Goal: Task Accomplishment & Management: Complete application form

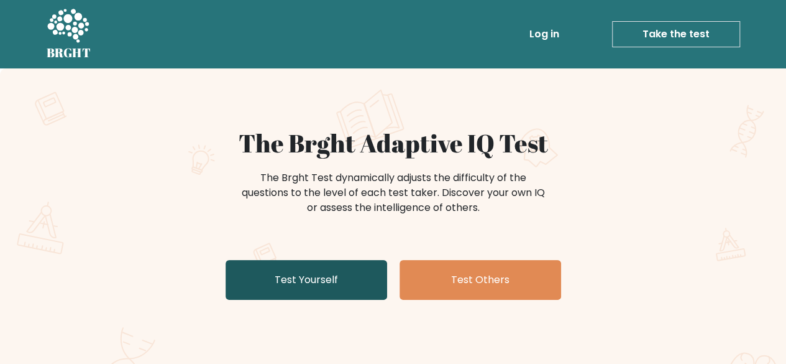
click at [251, 284] on link "Test Yourself" at bounding box center [307, 280] width 162 height 40
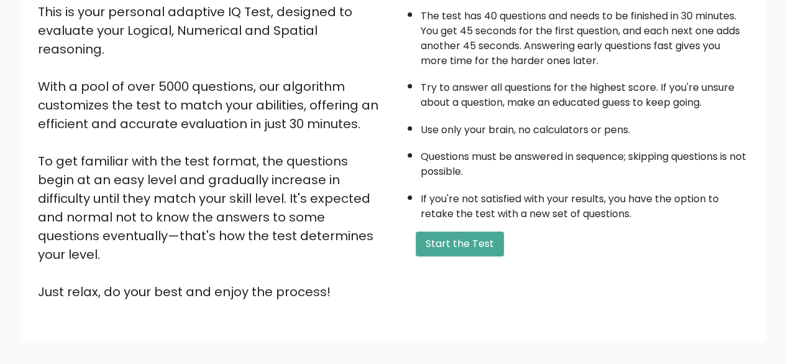
scroll to position [149, 0]
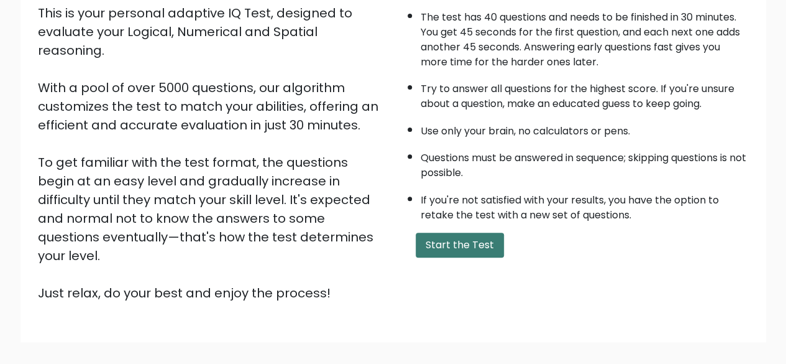
click at [449, 232] on button "Start the Test" at bounding box center [460, 244] width 88 height 25
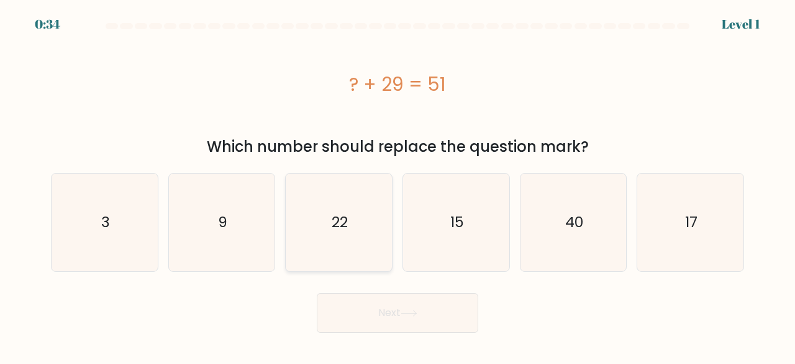
click at [329, 213] on icon "22" at bounding box center [339, 222] width 98 height 98
click at [398, 185] on input "c. 22" at bounding box center [398, 183] width 1 height 3
radio input "true"
click at [332, 222] on text "22" at bounding box center [340, 222] width 16 height 20
click at [398, 185] on input "c. 22" at bounding box center [398, 183] width 1 height 3
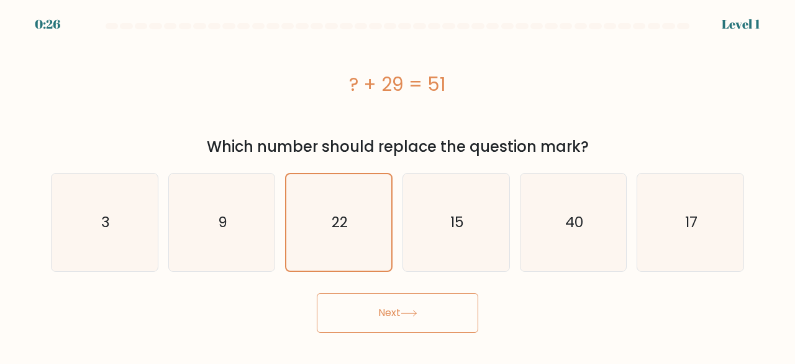
click at [408, 313] on icon at bounding box center [409, 312] width 17 height 7
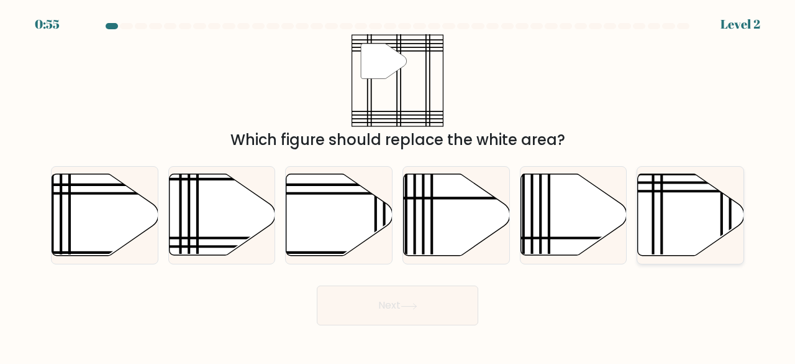
click at [687, 238] on icon at bounding box center [691, 214] width 106 height 81
click at [398, 185] on input "f." at bounding box center [398, 183] width 1 height 3
radio input "true"
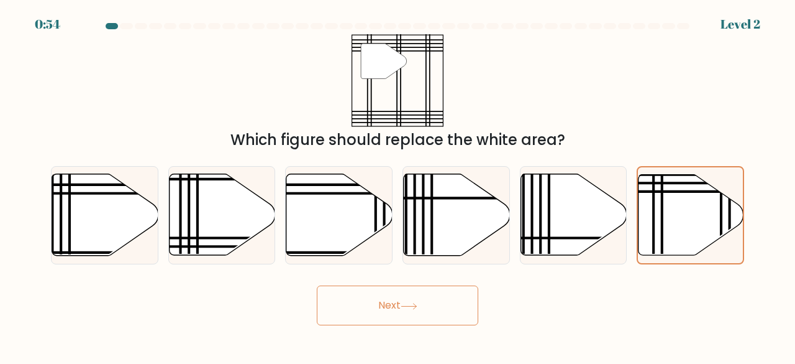
click at [367, 327] on body "0:54 Level 2" at bounding box center [397, 182] width 795 height 364
click at [368, 303] on button "Next" at bounding box center [398, 305] width 162 height 40
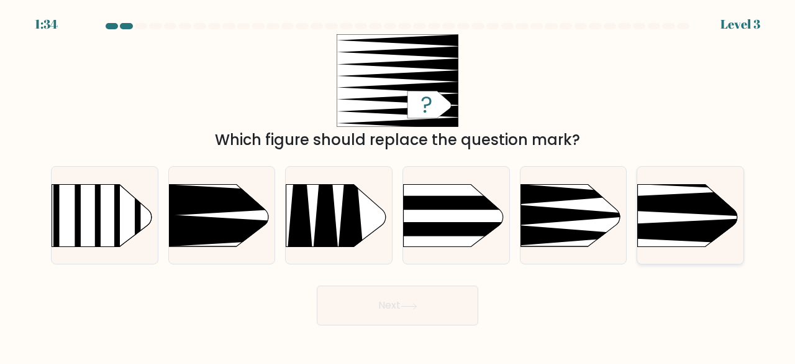
click at [688, 208] on icon at bounding box center [615, 203] width 277 height 26
click at [398, 185] on input "f." at bounding box center [398, 183] width 1 height 3
radio input "true"
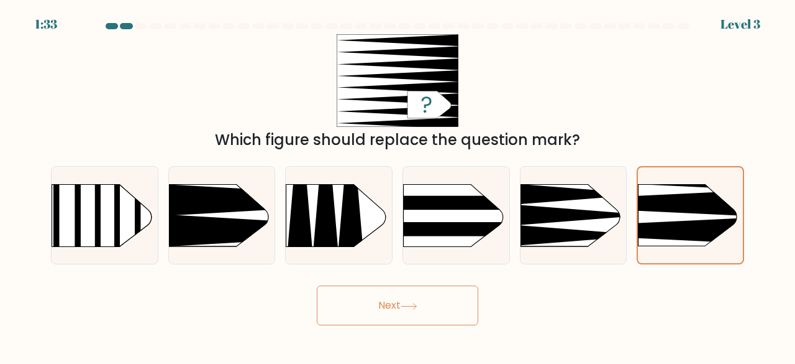
click at [424, 316] on button "Next" at bounding box center [398, 305] width 162 height 40
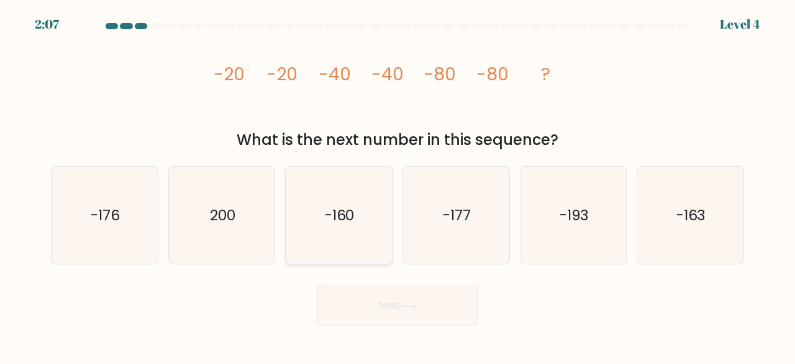
click at [355, 178] on icon "-160" at bounding box center [339, 216] width 98 height 98
click at [398, 182] on input "c. -160" at bounding box center [398, 183] width 1 height 3
radio input "true"
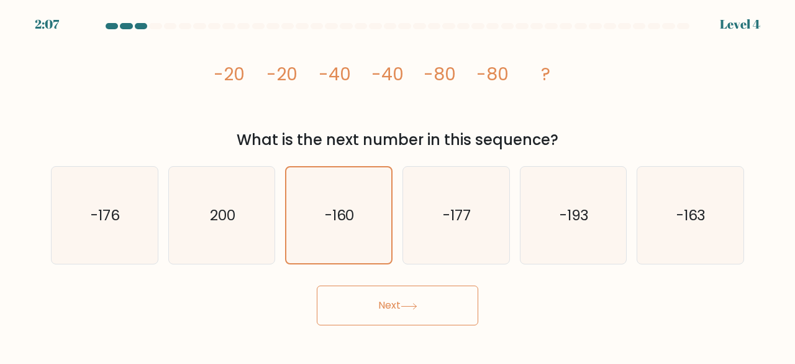
click at [411, 316] on button "Next" at bounding box center [398, 305] width 162 height 40
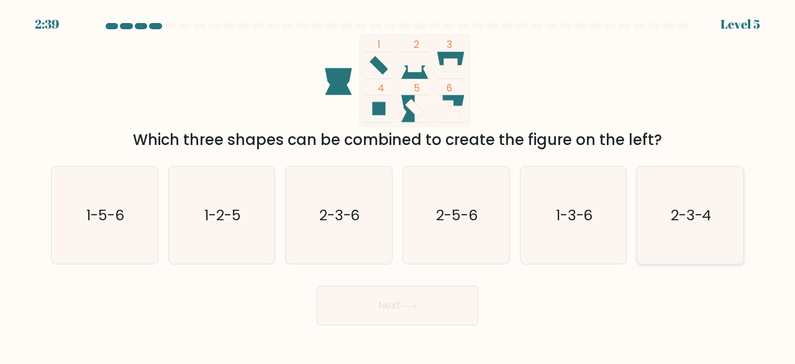
click at [670, 183] on icon "2-3-4" at bounding box center [691, 216] width 98 height 98
click at [398, 183] on input "f. 2-3-4" at bounding box center [398, 183] width 1 height 3
radio input "true"
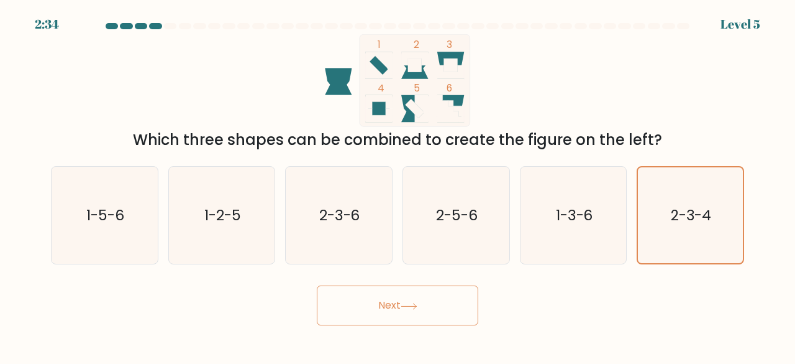
click at [410, 293] on button "Next" at bounding box center [398, 305] width 162 height 40
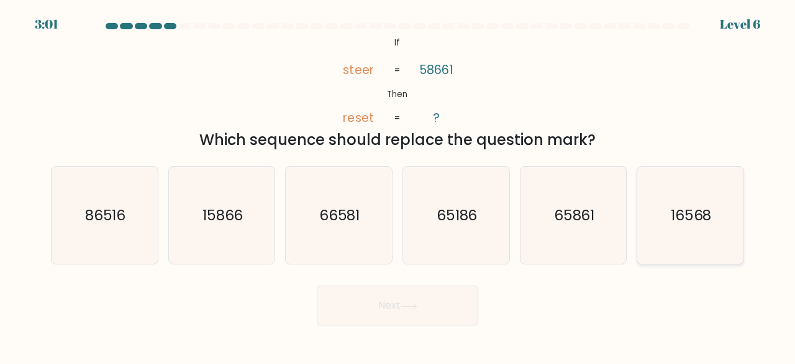
click at [736, 202] on icon "16568" at bounding box center [691, 216] width 98 height 98
click at [398, 185] on input "f. 16568" at bounding box center [398, 183] width 1 height 3
radio input "true"
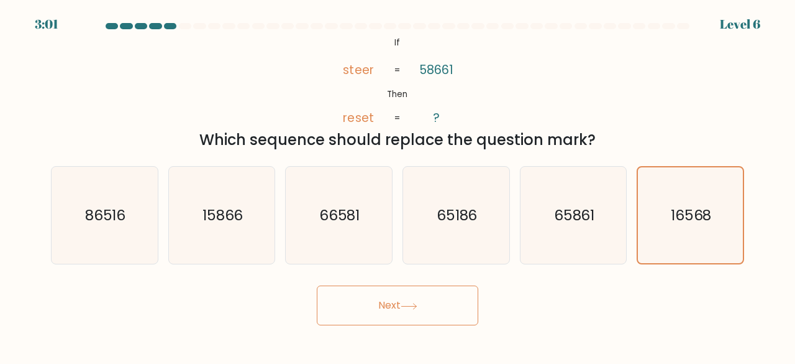
click at [409, 324] on button "Next" at bounding box center [398, 305] width 162 height 40
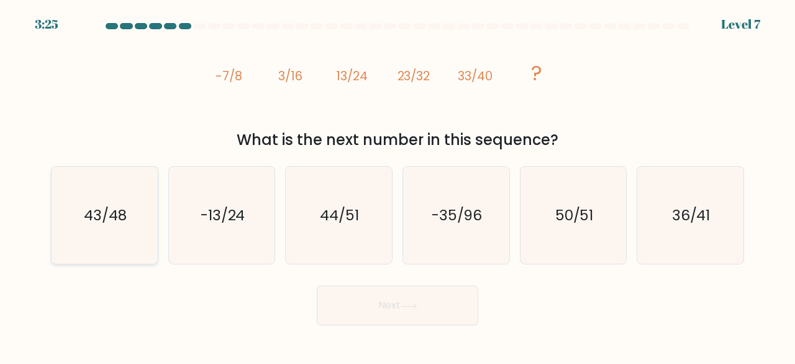
click at [117, 198] on icon "43/48" at bounding box center [105, 216] width 98 height 98
click at [398, 185] on input "a. 43/48" at bounding box center [398, 183] width 1 height 3
radio input "true"
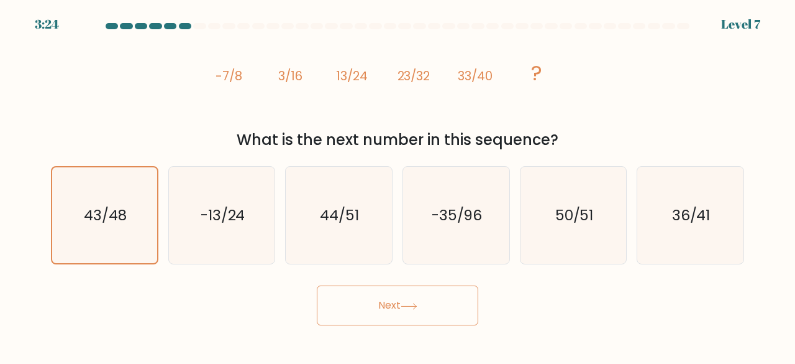
click at [369, 313] on button "Next" at bounding box center [398, 305] width 162 height 40
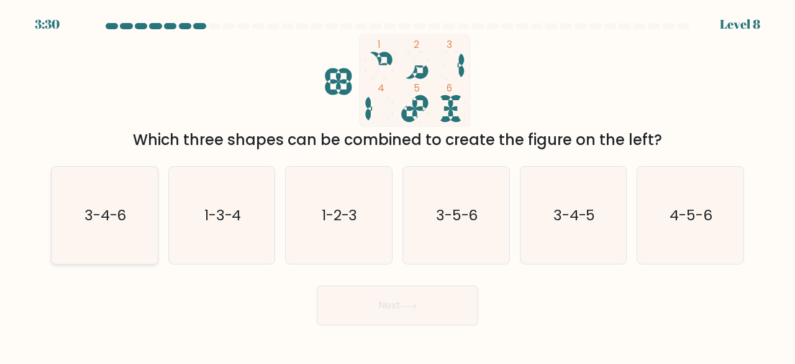
click at [115, 210] on text "3-4-6" at bounding box center [106, 214] width 42 height 21
click at [398, 185] on input "a. 3-4-6" at bounding box center [398, 183] width 1 height 3
radio input "true"
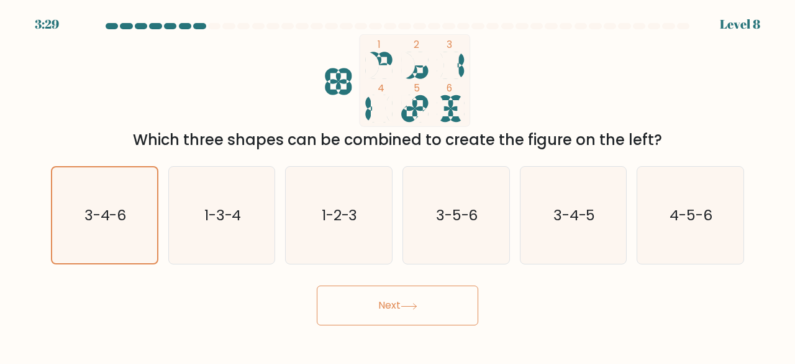
click at [352, 287] on button "Next" at bounding box center [398, 305] width 162 height 40
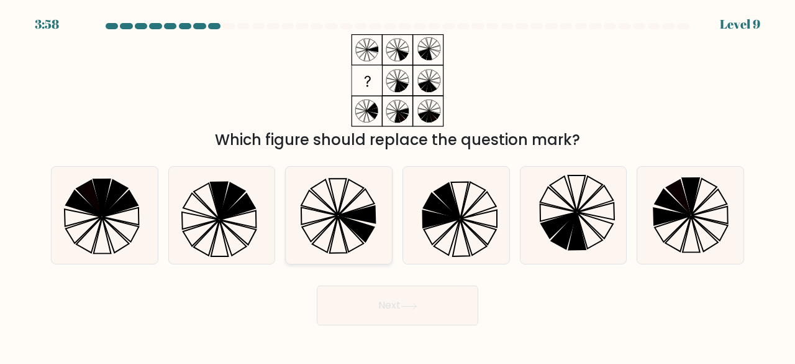
click at [320, 183] on icon at bounding box center [324, 196] width 27 height 35
click at [398, 183] on input "c." at bounding box center [398, 183] width 1 height 3
radio input "true"
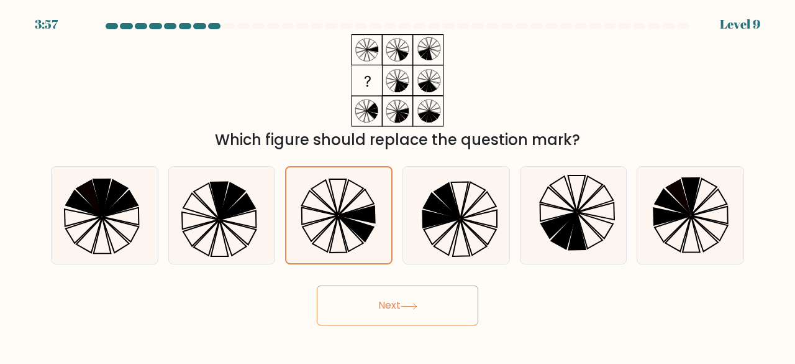
click at [389, 299] on button "Next" at bounding box center [398, 305] width 162 height 40
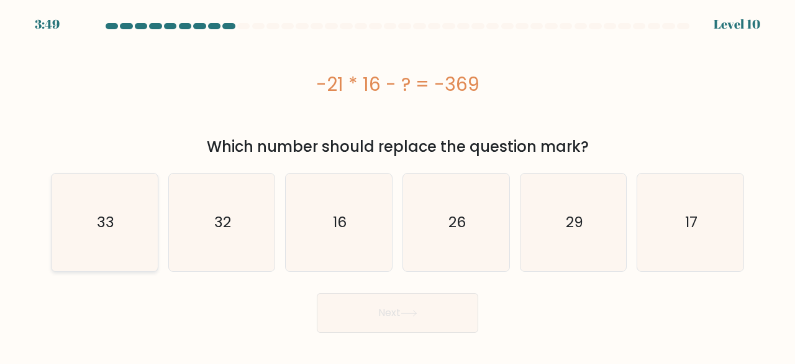
click at [63, 206] on icon "33" at bounding box center [105, 222] width 98 height 98
click at [398, 185] on input "a. 33" at bounding box center [398, 183] width 1 height 3
radio input "true"
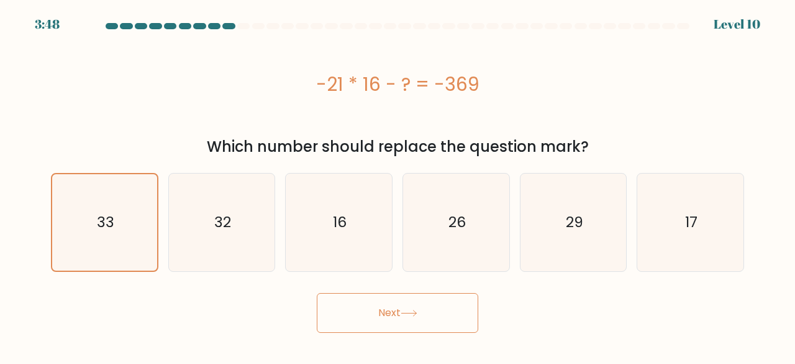
click at [432, 304] on button "Next" at bounding box center [398, 313] width 162 height 40
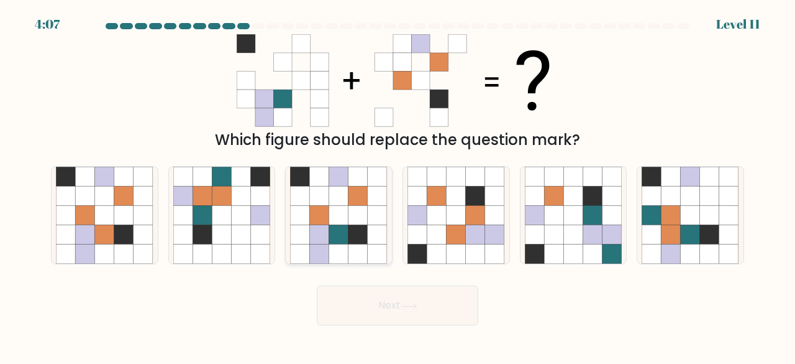
click at [357, 199] on icon at bounding box center [358, 195] width 19 height 19
click at [398, 185] on input "c." at bounding box center [398, 183] width 1 height 3
radio input "true"
click at [398, 315] on button "Next" at bounding box center [398, 305] width 162 height 40
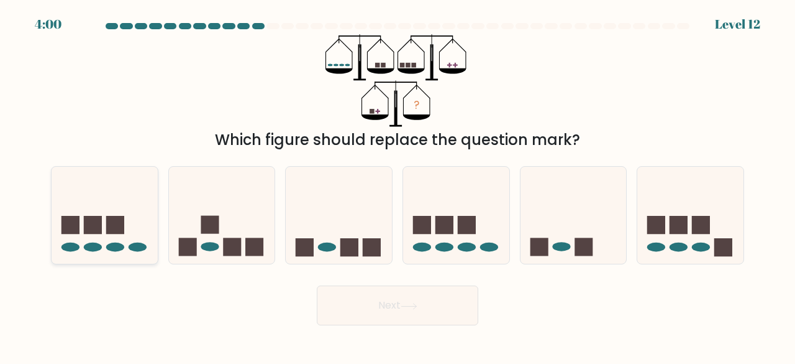
click at [93, 217] on rect at bounding box center [93, 225] width 18 height 18
click at [398, 185] on input "a." at bounding box center [398, 183] width 1 height 3
radio input "true"
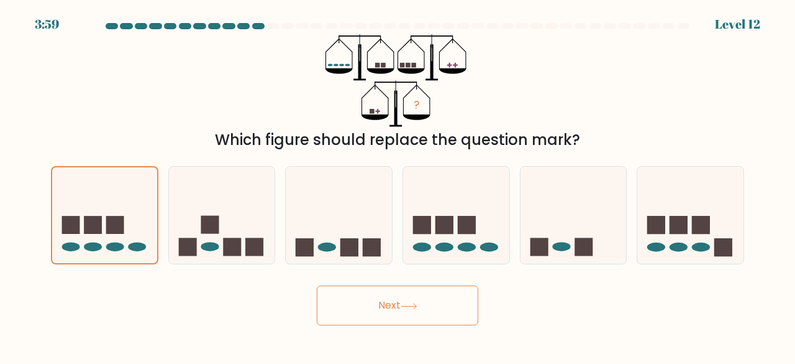
click at [341, 297] on button "Next" at bounding box center [398, 305] width 162 height 40
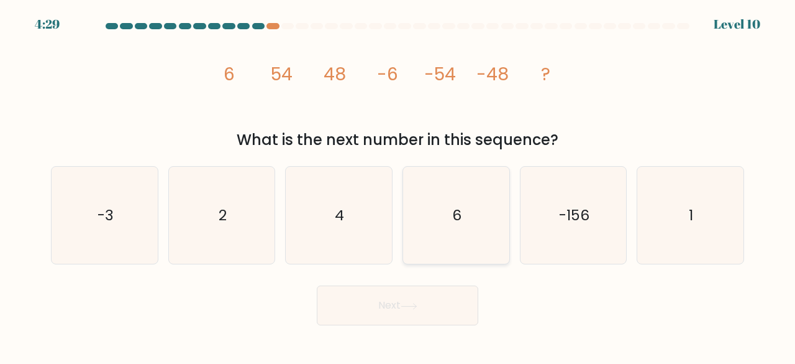
click at [458, 206] on text "6" at bounding box center [456, 214] width 9 height 21
click at [398, 185] on input "d. 6" at bounding box center [398, 183] width 1 height 3
radio input "true"
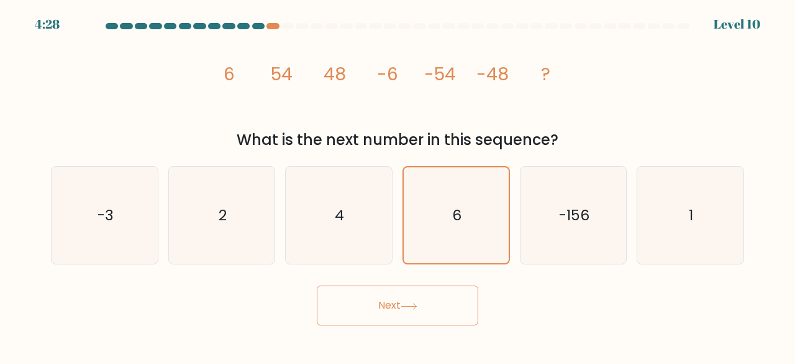
click at [390, 301] on button "Next" at bounding box center [398, 305] width 162 height 40
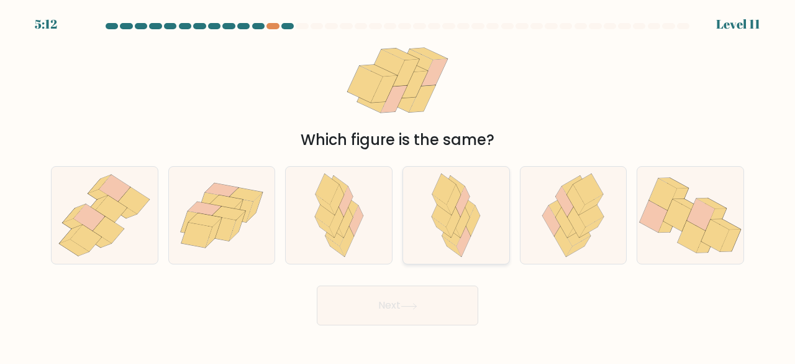
click at [465, 213] on icon at bounding box center [463, 222] width 14 height 30
click at [398, 185] on input "d." at bounding box center [398, 183] width 1 height 3
radio input "true"
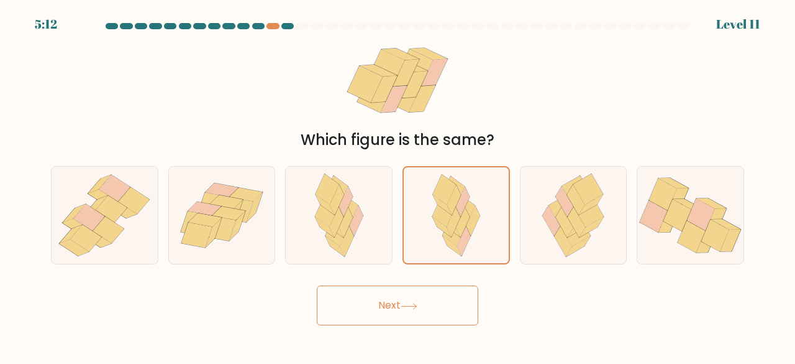
click at [393, 320] on button "Next" at bounding box center [398, 305] width 162 height 40
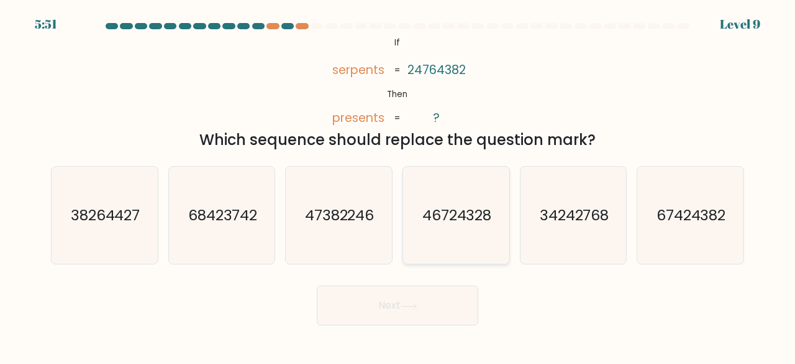
click at [426, 214] on text "46724328" at bounding box center [458, 214] width 70 height 21
click at [398, 185] on input "d. 46724328" at bounding box center [398, 183] width 1 height 3
radio input "true"
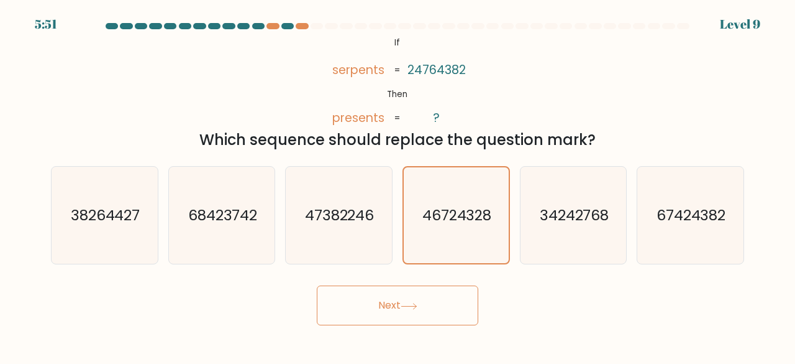
click at [385, 321] on button "Next" at bounding box center [398, 305] width 162 height 40
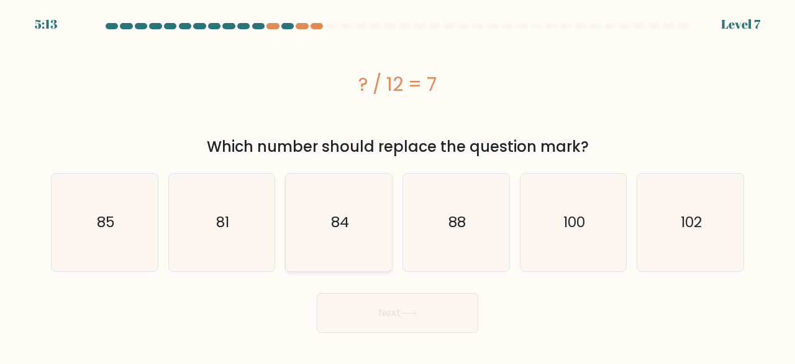
click at [372, 221] on icon "84" at bounding box center [339, 222] width 98 height 98
click at [398, 185] on input "c. 84" at bounding box center [398, 183] width 1 height 3
radio input "true"
click at [387, 322] on button "Next" at bounding box center [398, 313] width 162 height 40
